Goal: Information Seeking & Learning: Compare options

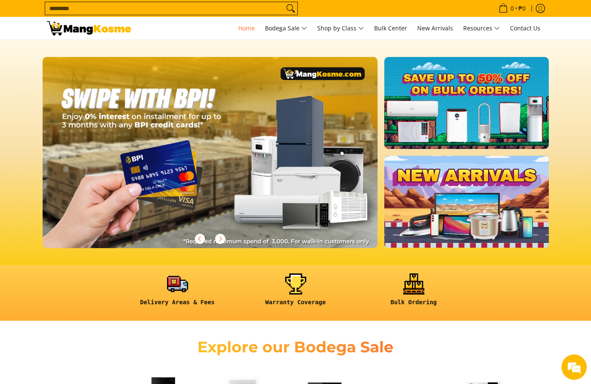
scroll to position [281, 0]
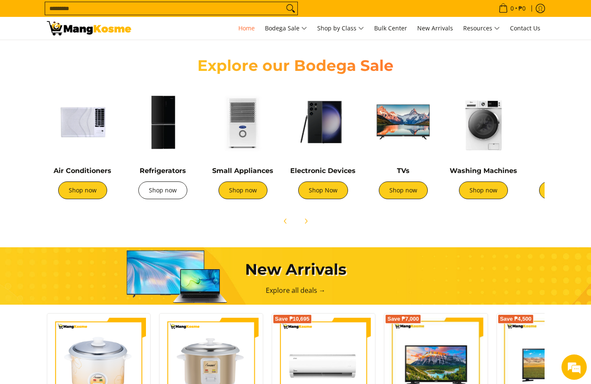
click at [179, 190] on link "Shop now" at bounding box center [162, 190] width 49 height 18
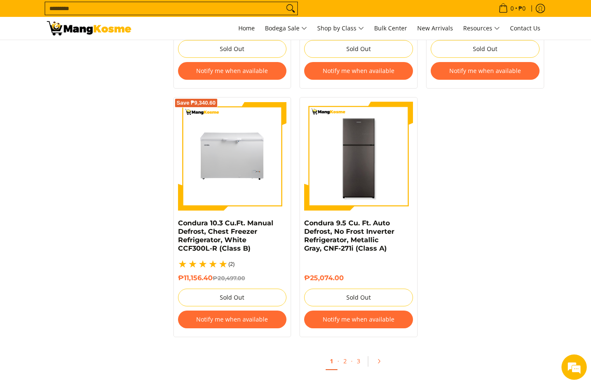
scroll to position [1758, 0]
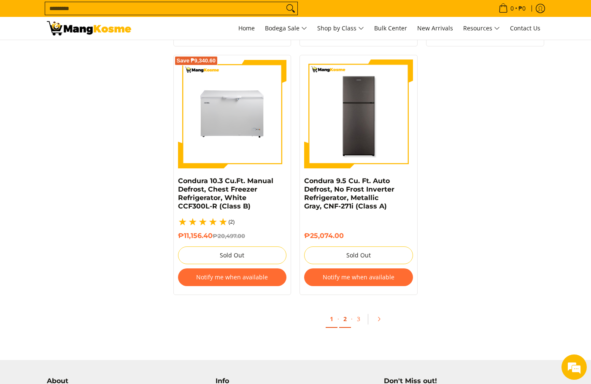
click at [347, 313] on link "2" at bounding box center [345, 318] width 12 height 17
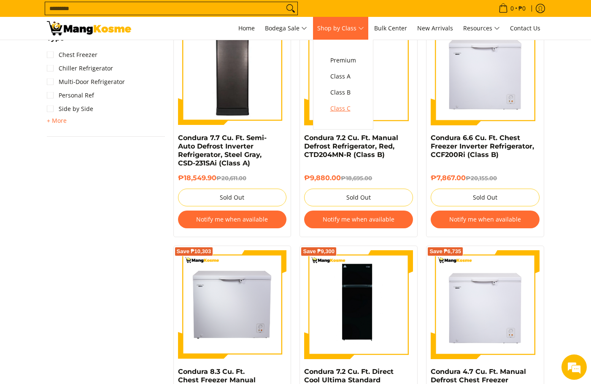
click at [351, 105] on span "Class C" at bounding box center [343, 108] width 26 height 11
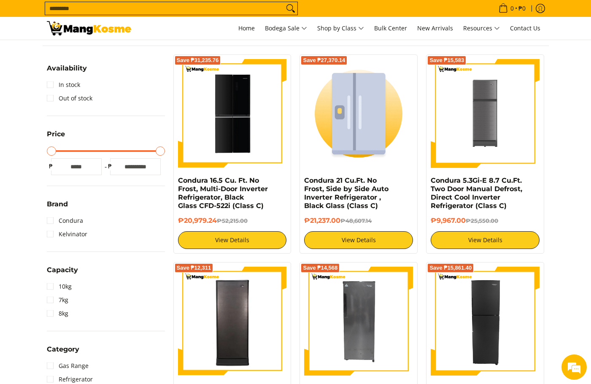
scroll to position [140, 0]
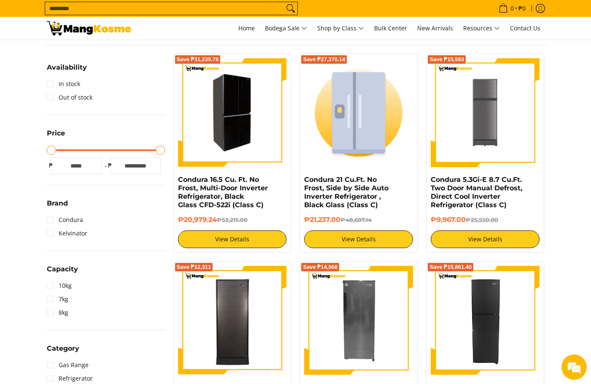
click at [229, 125] on img at bounding box center [232, 112] width 109 height 106
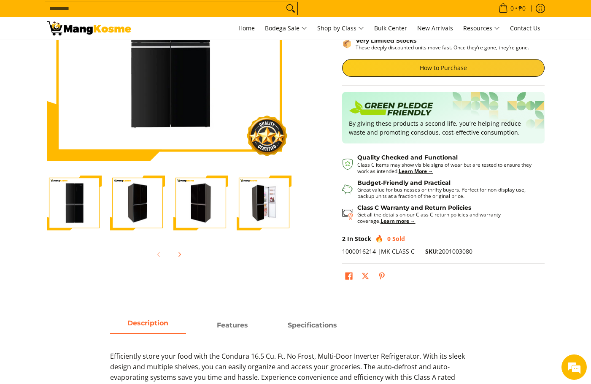
click at [278, 227] on img "Condura 16.5 Cu. Ft. No Frost, Multi-Door Inverter Refrigerator, Black Glass CF…" at bounding box center [264, 203] width 55 height 54
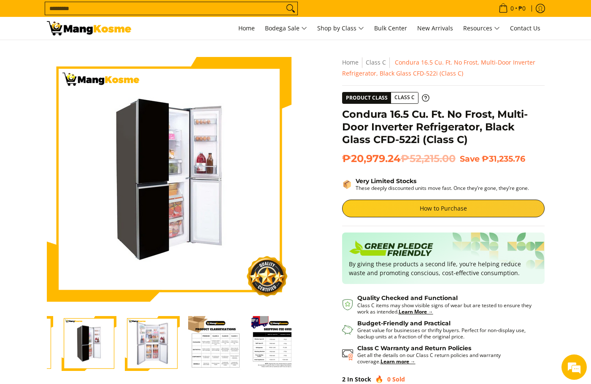
scroll to position [0, 223]
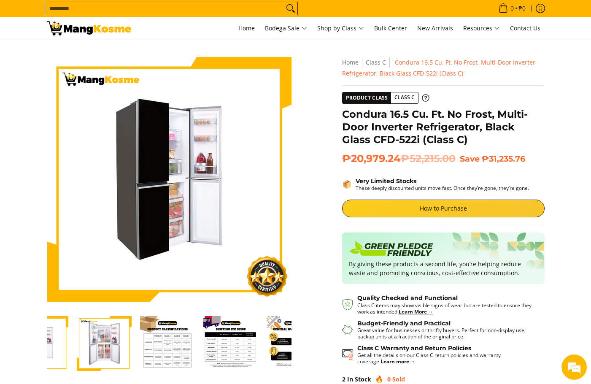
drag, startPoint x: 244, startPoint y: 314, endPoint x: 127, endPoint y: 302, distance: 118.3
click at [126, 306] on div "Skip to Main Content Enable zoom Disable zoom Enable zoom Disable zoom Enable z…" at bounding box center [169, 230] width 253 height 347
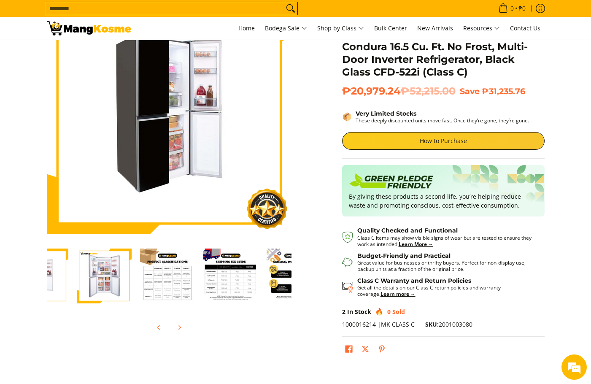
scroll to position [70, 0]
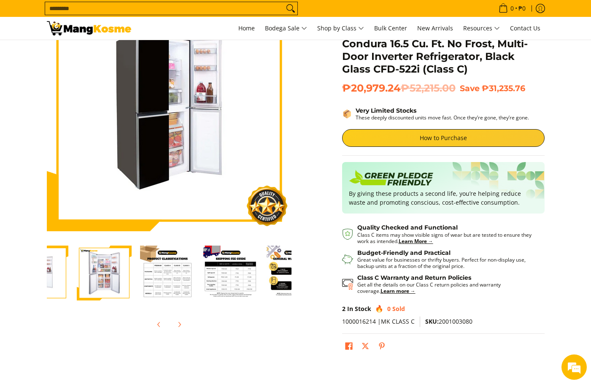
click at [118, 275] on img "Condura 16.5 Cu. Ft. No Frost, Multi-Door Inverter Refrigerator, Black Glass CF…" at bounding box center [104, 273] width 55 height 54
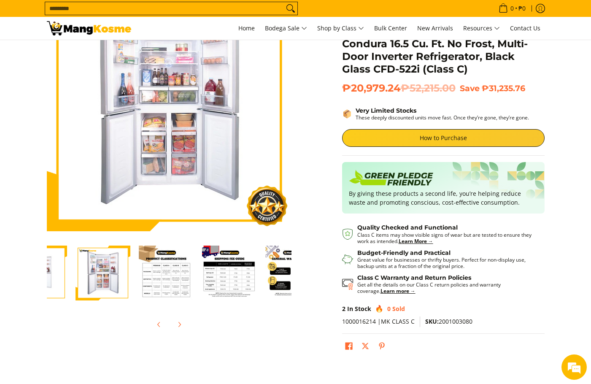
click at [282, 283] on img "Condura 16.5 Cu. Ft. No Frost, Multi-Door Inverter Refrigerator, Black Glass CF…" at bounding box center [292, 272] width 55 height 55
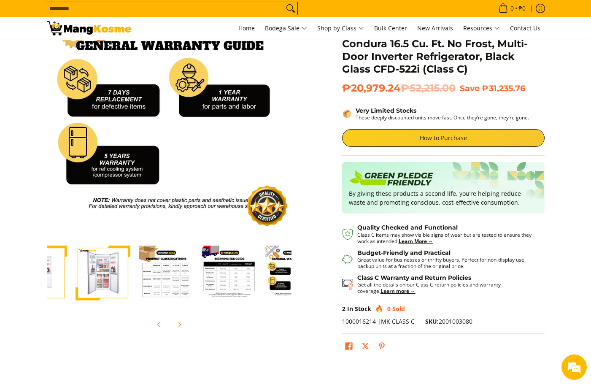
click at [211, 273] on img "mang-kosme-shipping-fee-guide-infographic" at bounding box center [229, 272] width 55 height 55
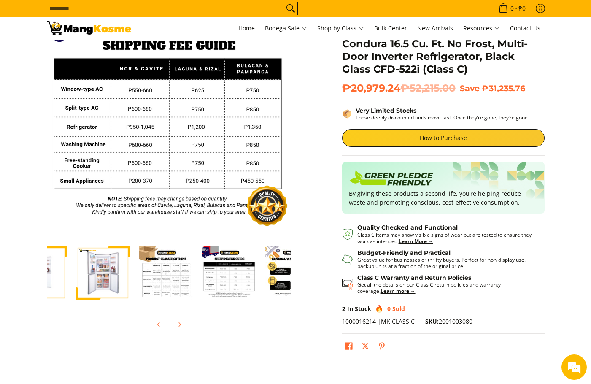
click at [158, 269] on img "Condura 16.5 Cu. Ft. No Frost, Multi-Door Inverter Refrigerator, Black Glass CF…" at bounding box center [166, 272] width 55 height 55
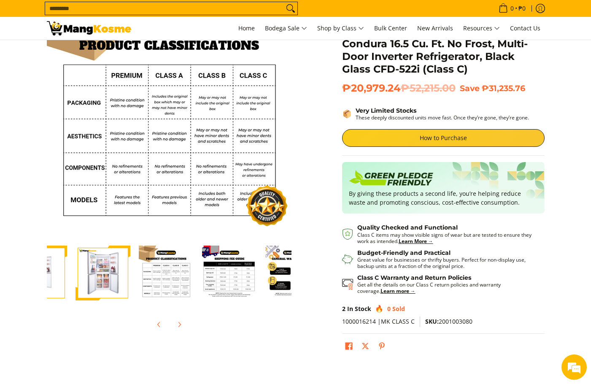
click at [219, 278] on img "mang-kosme-shipping-fee-guide-infographic" at bounding box center [229, 272] width 55 height 55
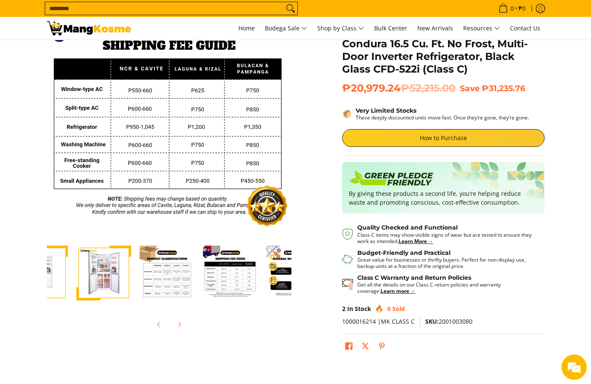
click at [172, 275] on img "Condura 16.5 Cu. Ft. No Frost, Multi-Door Inverter Refrigerator, Black Glass CF…" at bounding box center [167, 272] width 55 height 55
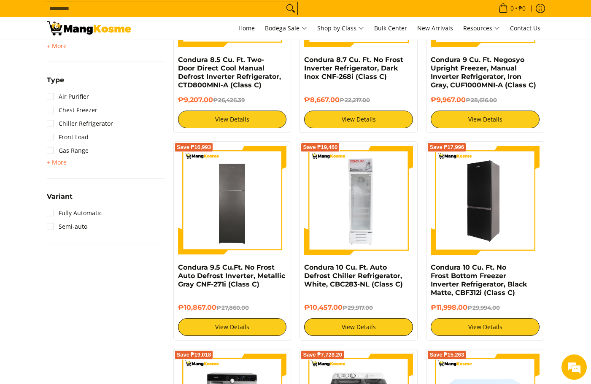
scroll to position [703, 0]
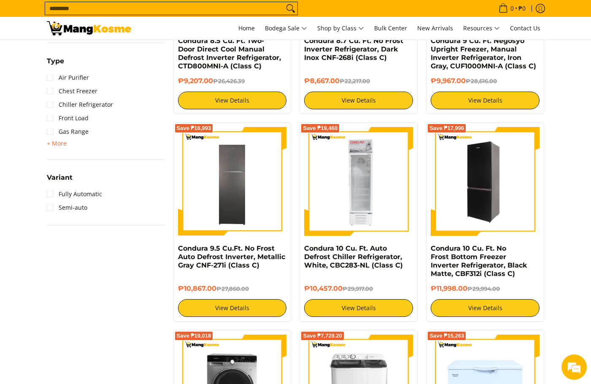
click at [483, 185] on img at bounding box center [485, 181] width 109 height 109
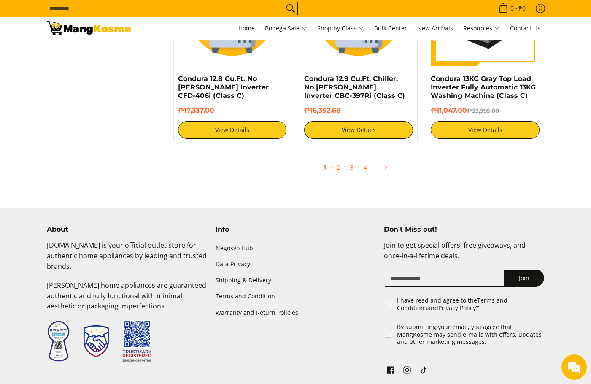
scroll to position [1763, 0]
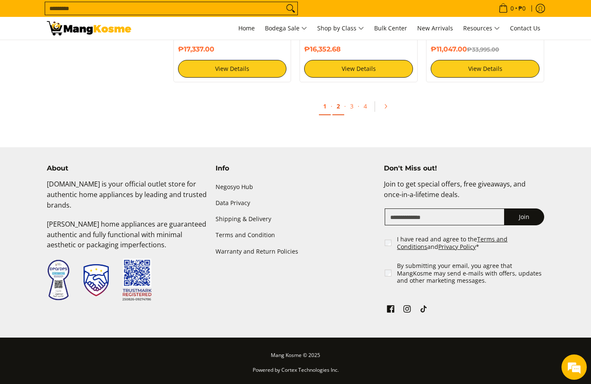
click at [341, 108] on link "2" at bounding box center [338, 106] width 12 height 17
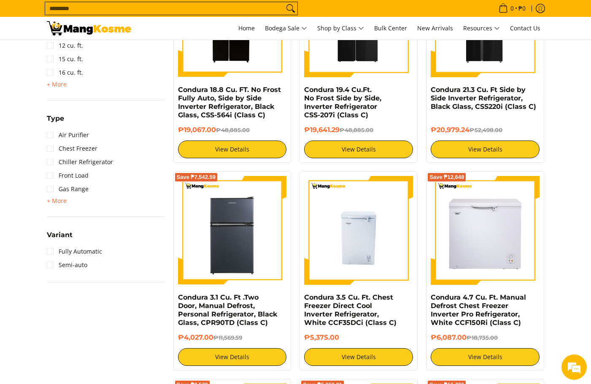
scroll to position [492, 0]
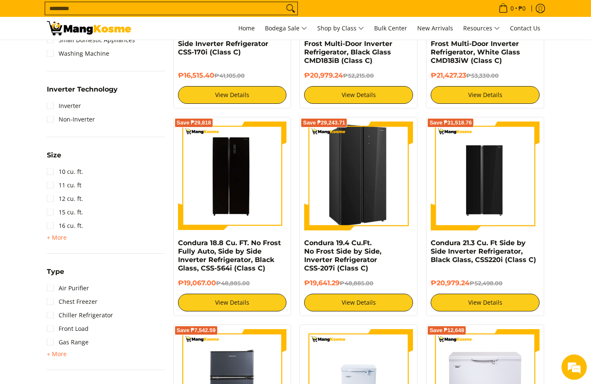
click at [358, 178] on img at bounding box center [359, 175] width 108 height 109
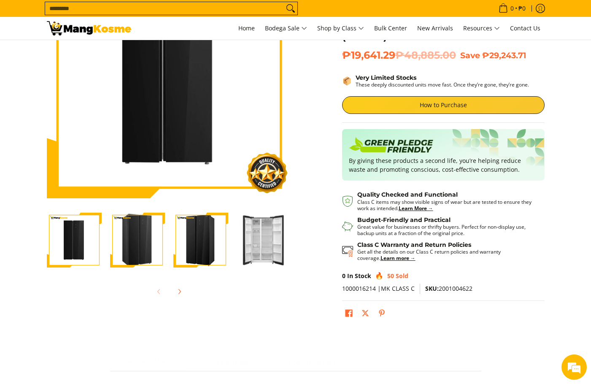
scroll to position [140, 0]
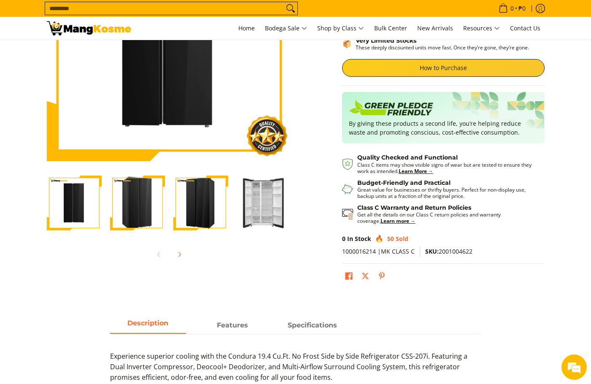
click at [271, 223] on img "Condura 19.4 Cu.Ft. No Frost Side by Side, Inverter Refrigerator CSS-207i (Clas…" at bounding box center [264, 203] width 55 height 54
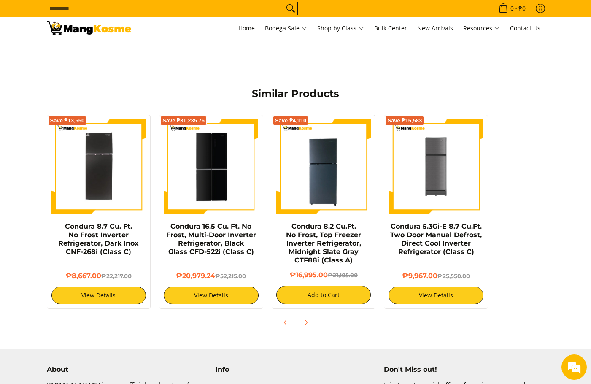
scroll to position [492, 0]
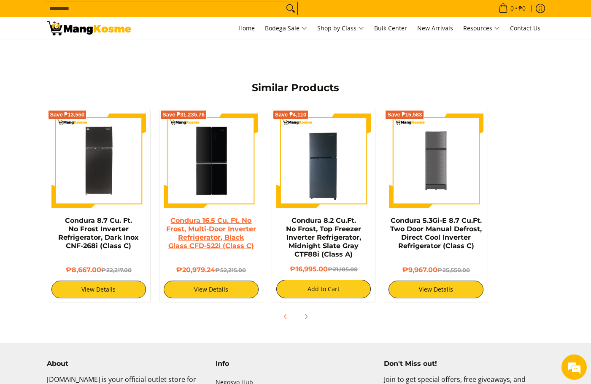
click at [195, 229] on link "Condura 16.5 Cu. Ft. No Frost, Multi-Door Inverter Refrigerator, Black Glass CF…" at bounding box center [211, 232] width 90 height 33
click at [552, 155] on div "Save ₱13,550 Condura 8.7 Cu. Ft. No Frost Inverter Refrigerator, Dark Inox CNF-…" at bounding box center [295, 215] width 515 height 221
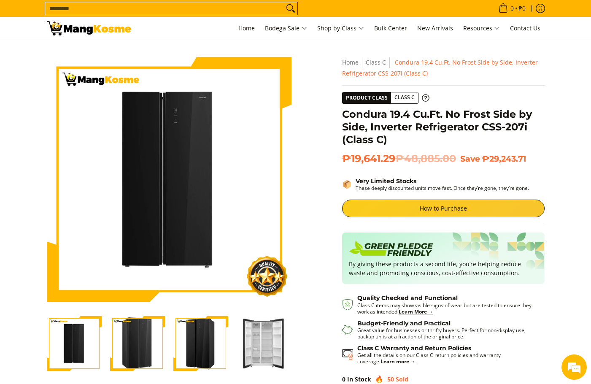
click at [75, 29] on img at bounding box center [89, 28] width 84 height 14
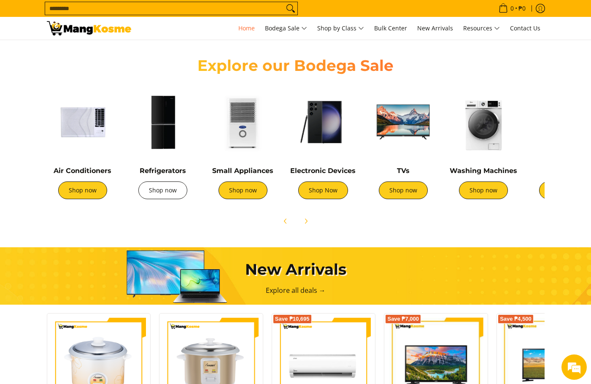
click at [175, 192] on link "Shop now" at bounding box center [162, 190] width 49 height 18
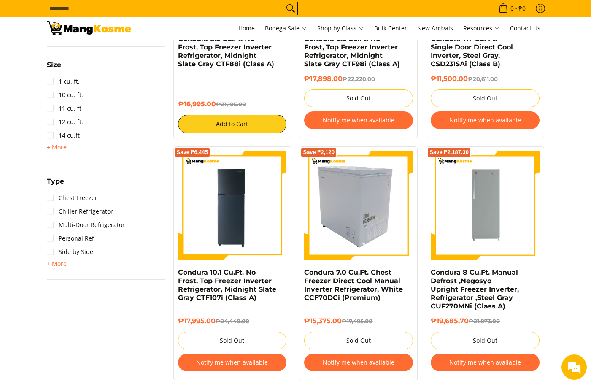
scroll to position [492, 0]
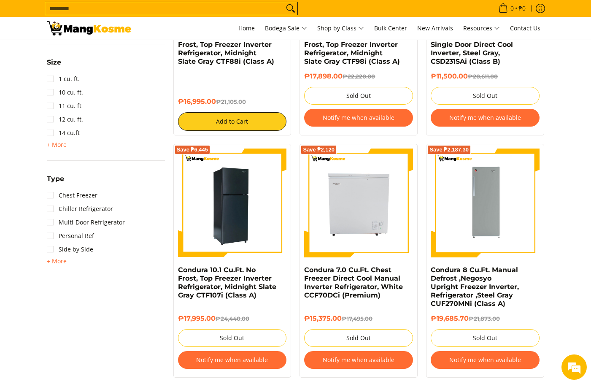
click at [231, 231] on img at bounding box center [232, 202] width 109 height 109
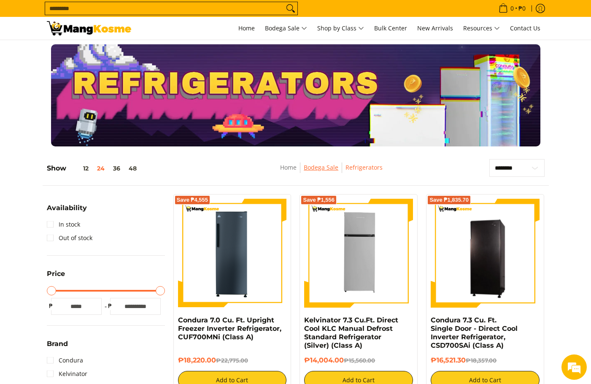
click at [326, 169] on link "Bodega Sale" at bounding box center [321, 167] width 35 height 8
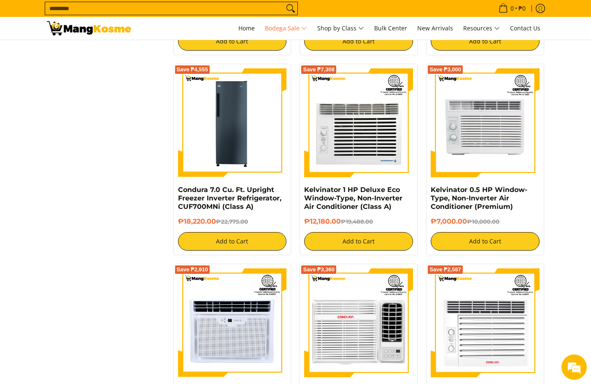
scroll to position [1849, 0]
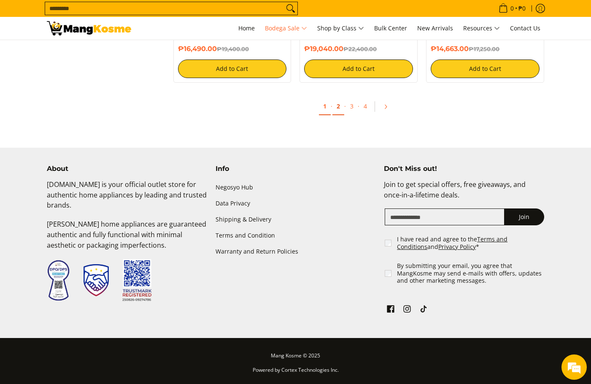
click at [339, 108] on link "2" at bounding box center [338, 106] width 12 height 17
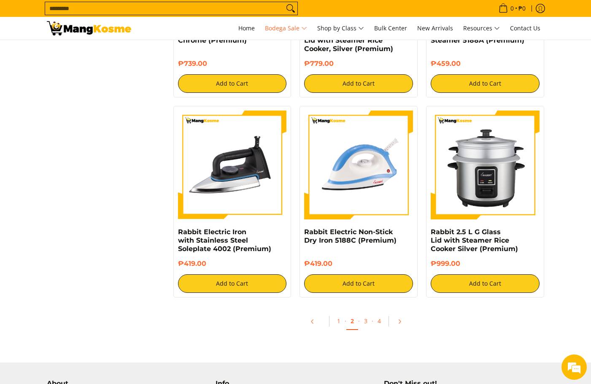
scroll to position [1687, 0]
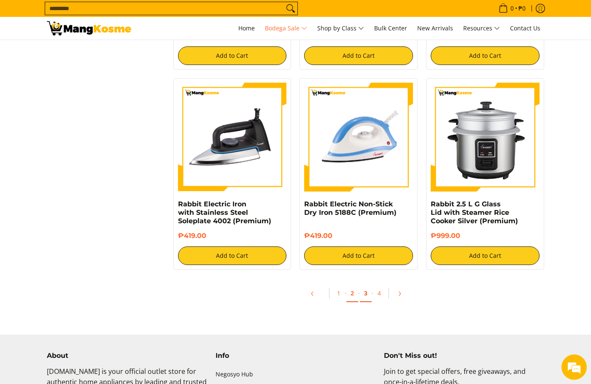
click at [369, 297] on link "3" at bounding box center [366, 293] width 12 height 17
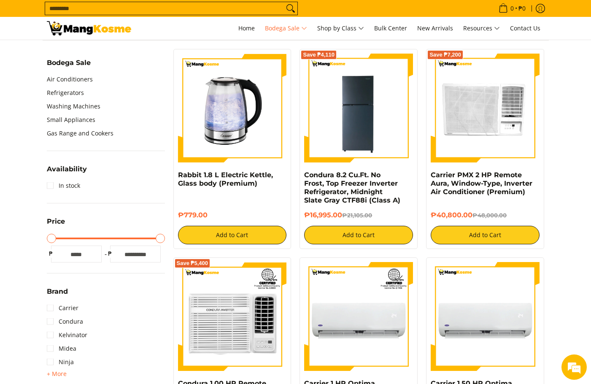
scroll to position [281, 0]
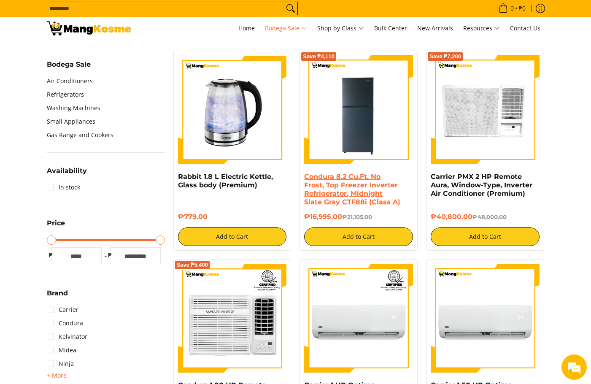
click at [355, 202] on link "Condura 8.2 Cu.Ft. No Frost, Top Freezer Inverter Refrigerator, Midnight Slate …" at bounding box center [352, 189] width 96 height 33
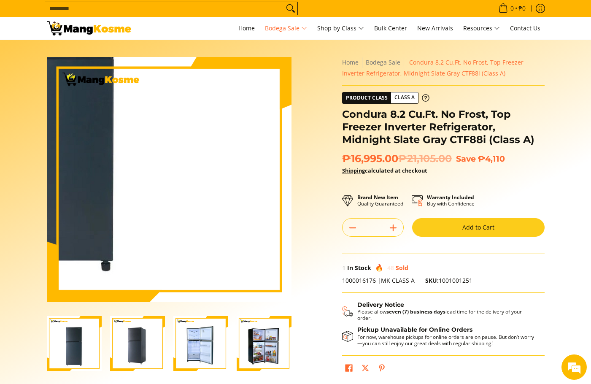
scroll to position [211, 0]
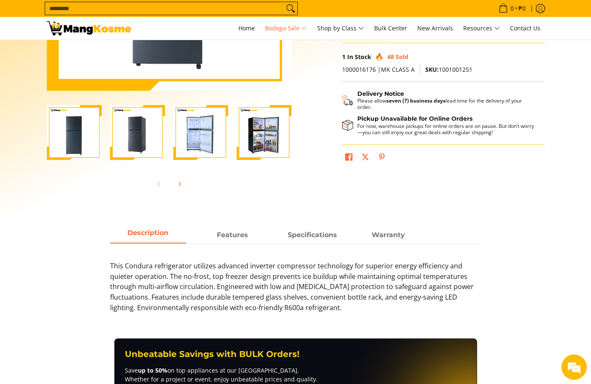
click at [209, 139] on img "Condura 8.2 Cu.Ft. No Frost, Top Freezer Inverter Refrigerator, Midnight Slate …" at bounding box center [200, 132] width 55 height 55
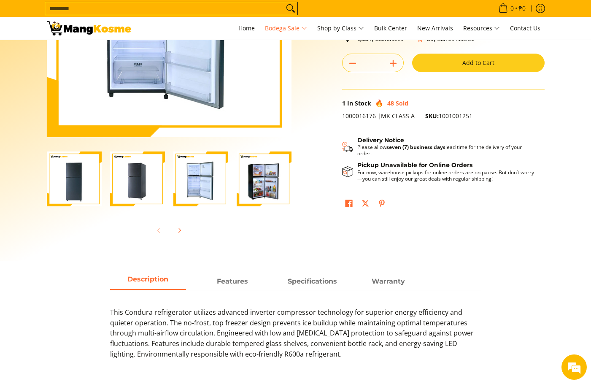
scroll to position [70, 0]
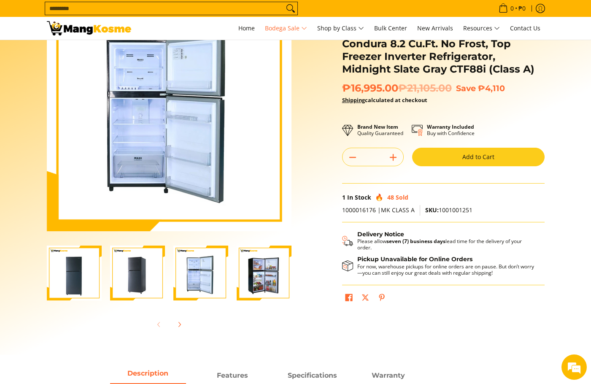
click at [566, 158] on section "Skip to Main Content Enable zoom Disable zoom Enable zoom Disable zoom Enable z…" at bounding box center [295, 162] width 591 height 385
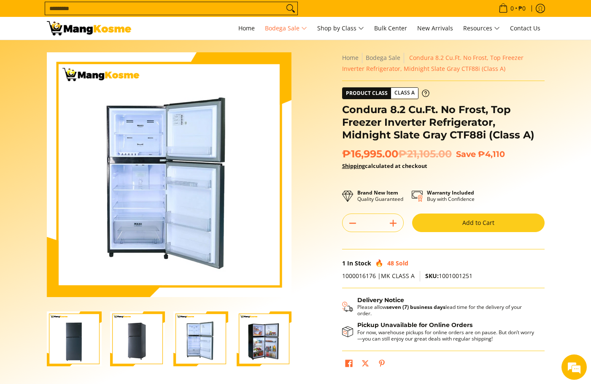
scroll to position [0, 0]
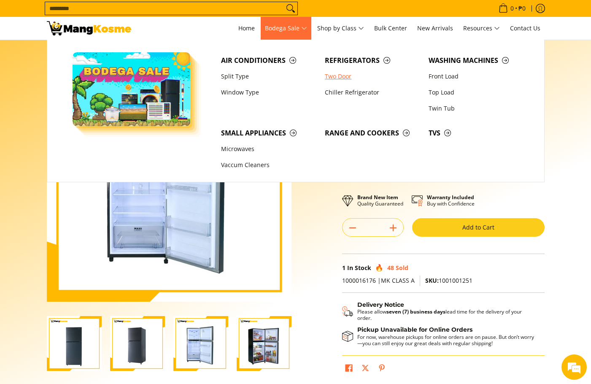
click at [340, 75] on link "Two Door" at bounding box center [373, 76] width 104 height 16
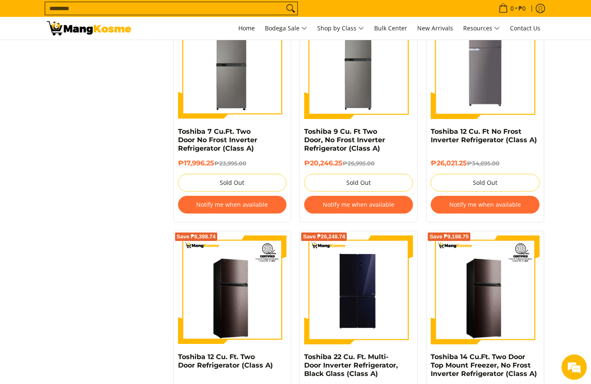
scroll to position [844, 0]
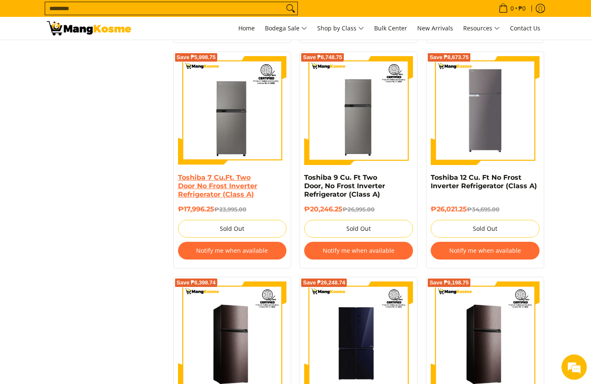
click at [221, 187] on link "Toshiba 7 Cu.Ft. Two Door No Frost Inverter Refrigerator (Class A)" at bounding box center [217, 185] width 79 height 25
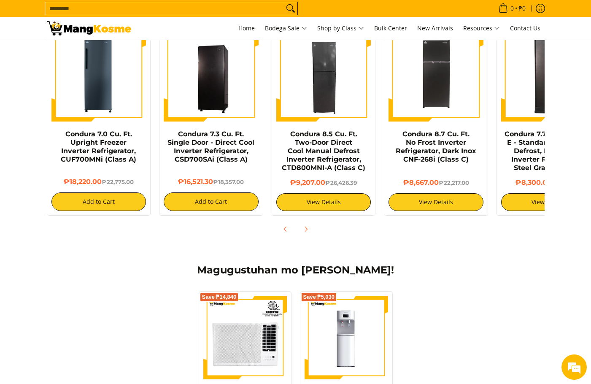
scroll to position [703, 0]
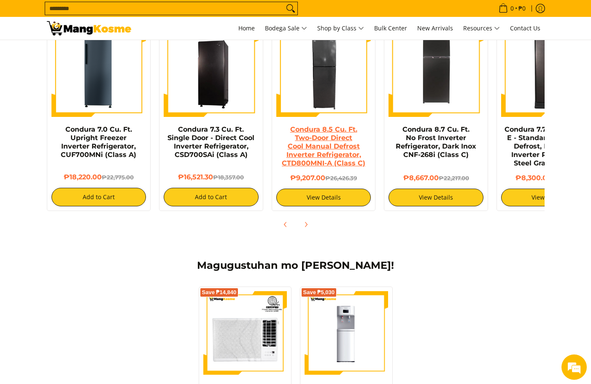
click at [348, 144] on link "Condura 8.5 Cu. Ft. Two-Door Direct Cool Manual Defrost Inverter Refrigerator, …" at bounding box center [324, 146] width 84 height 42
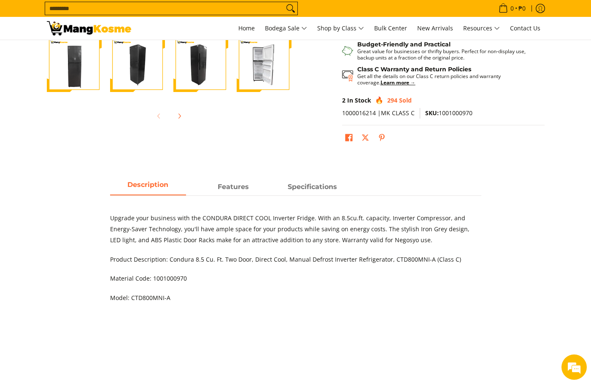
scroll to position [281, 0]
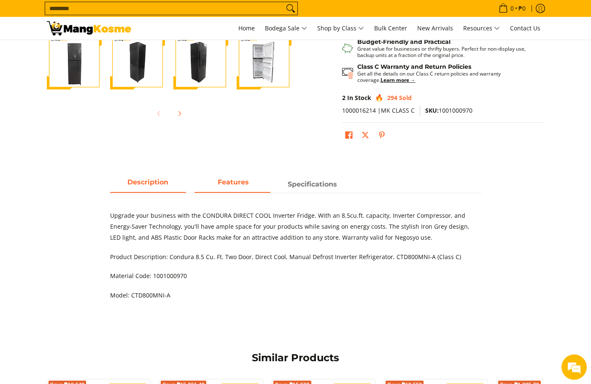
click at [226, 177] on span "Features" at bounding box center [232, 184] width 76 height 15
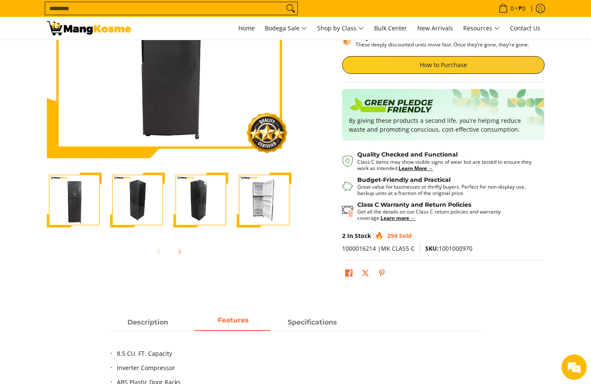
scroll to position [140, 0]
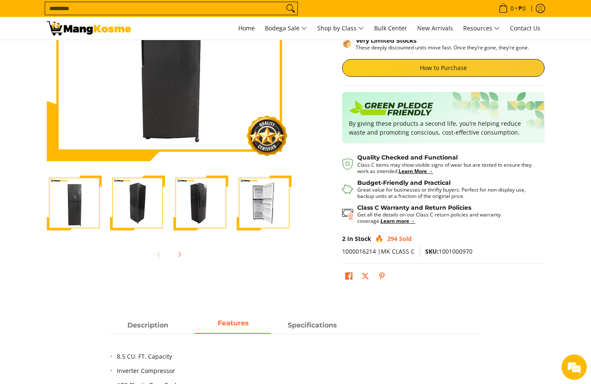
click at [272, 199] on img "Condura 8.5 Cu. Ft. Two-Door Direct Cool Manual Defrost Inverter Refrigerator, …" at bounding box center [264, 202] width 55 height 55
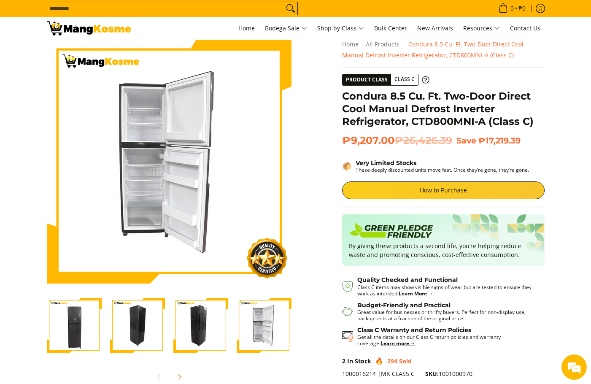
scroll to position [0, 0]
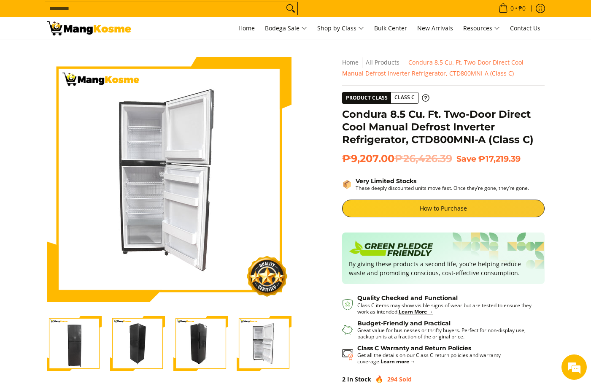
click at [65, 31] on img at bounding box center [89, 28] width 84 height 14
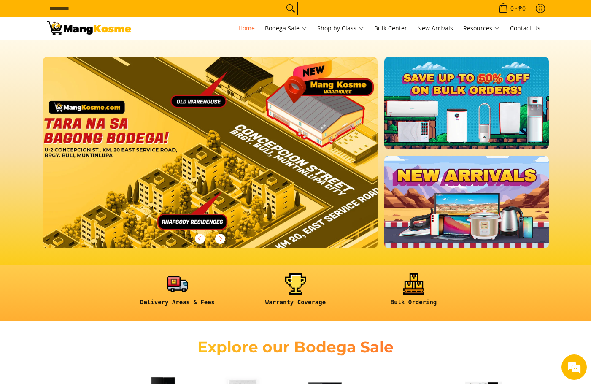
scroll to position [422, 0]
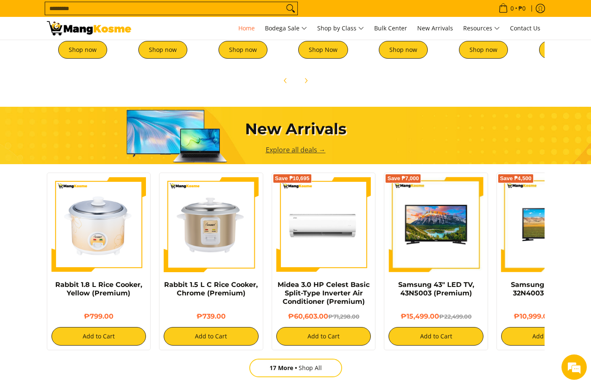
click at [295, 148] on link "Explore all deals →" at bounding box center [296, 149] width 60 height 9
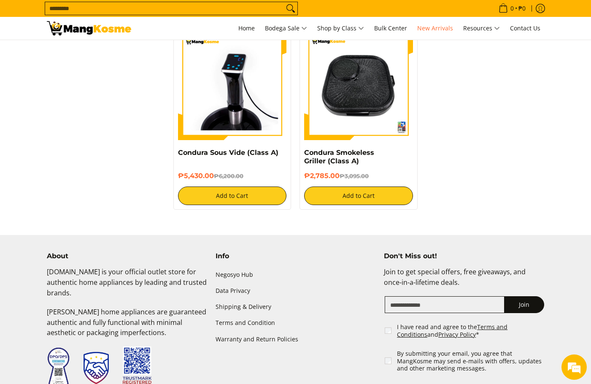
scroll to position [1476, 0]
